Goal: Information Seeking & Learning: Learn about a topic

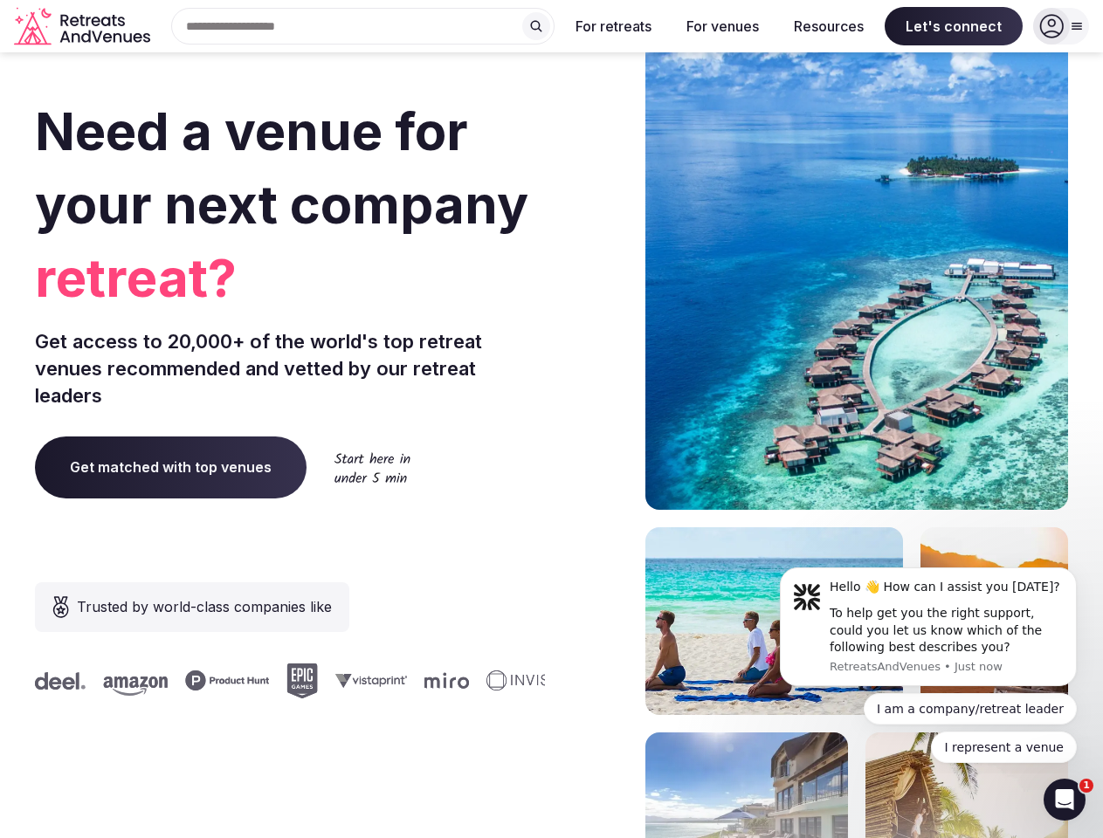
click at [551, 419] on div "Need a venue for your next company retreat? Get access to 20,000+ of the world'…" at bounding box center [551, 523] width 1033 height 1052
click at [363, 26] on div "Search Popular Destinations [GEOGRAPHIC_DATA], [GEOGRAPHIC_DATA] [GEOGRAPHIC_DA…" at bounding box center [355, 26] width 397 height 37
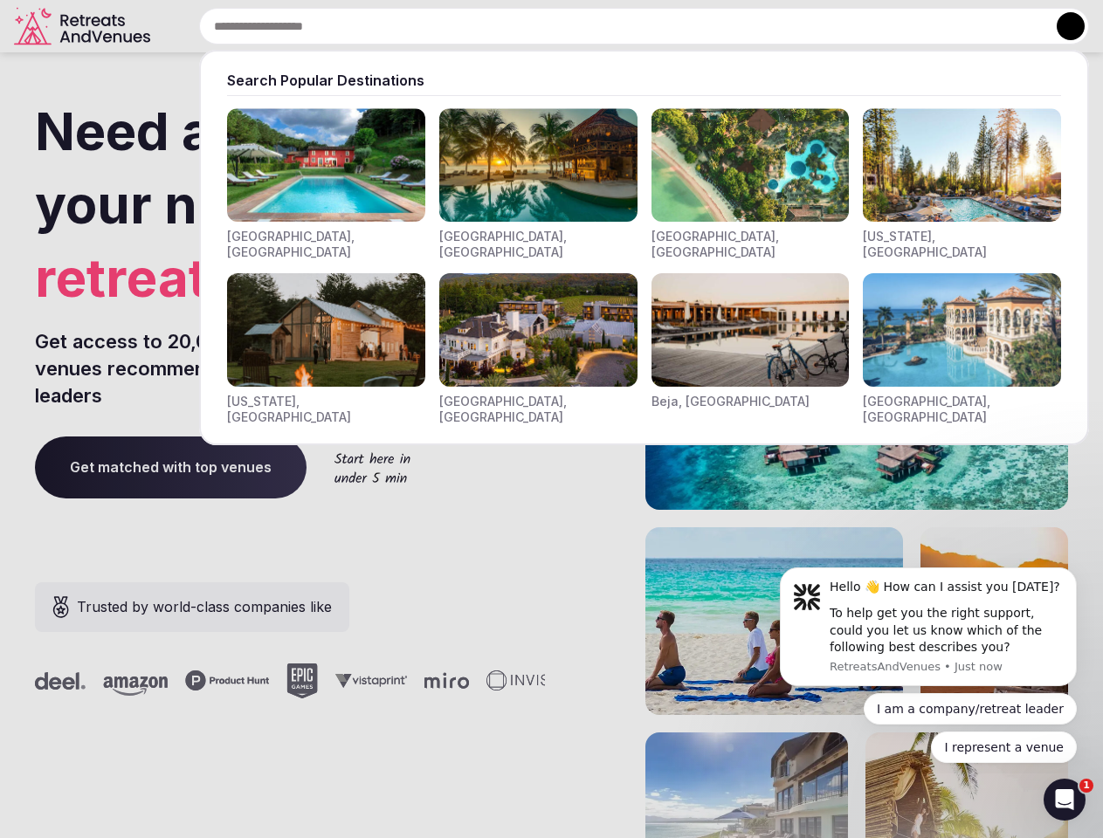
click at [536, 26] on input "text" at bounding box center [644, 26] width 890 height 37
click at [614, 26] on input "text" at bounding box center [644, 26] width 890 height 37
click at [722, 26] on input "text" at bounding box center [644, 26] width 890 height 37
click at [829, 26] on input "text" at bounding box center [644, 26] width 890 height 37
click at [954, 26] on input "text" at bounding box center [644, 26] width 890 height 37
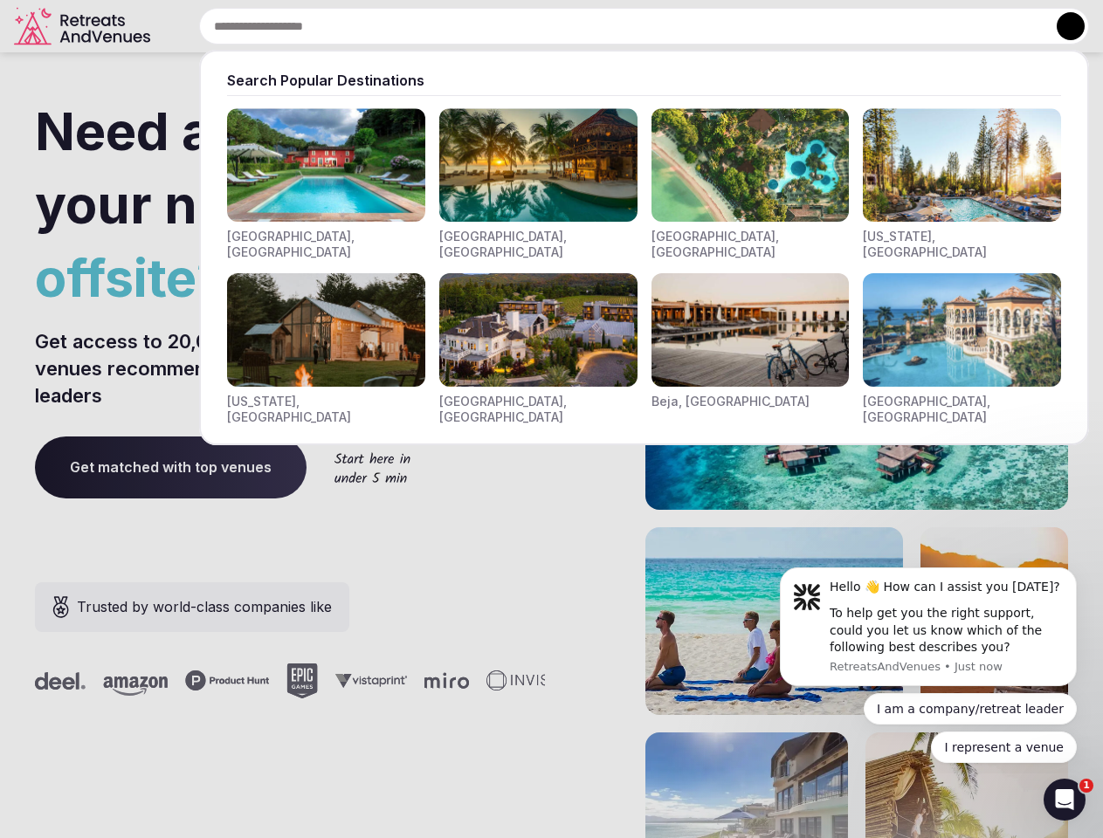
click at [1061, 26] on button at bounding box center [1071, 26] width 28 height 28
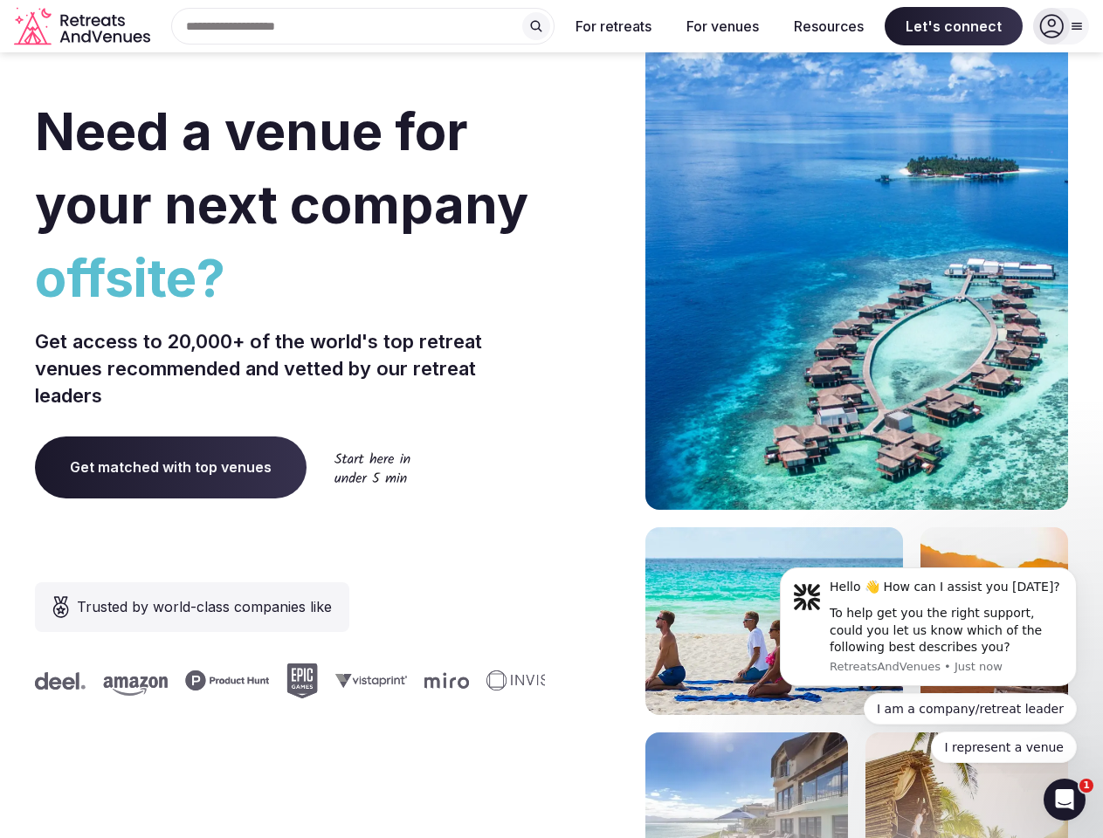
click at [928, 627] on div "To help get you the right support, could you let us know which of the following…" at bounding box center [947, 631] width 234 height 52
click at [1080, 573] on section "Need a venue for your next company offsite? Get access to 20,000+ of the world'…" at bounding box center [551, 523] width 1103 height 1052
